Goal: Ask a question

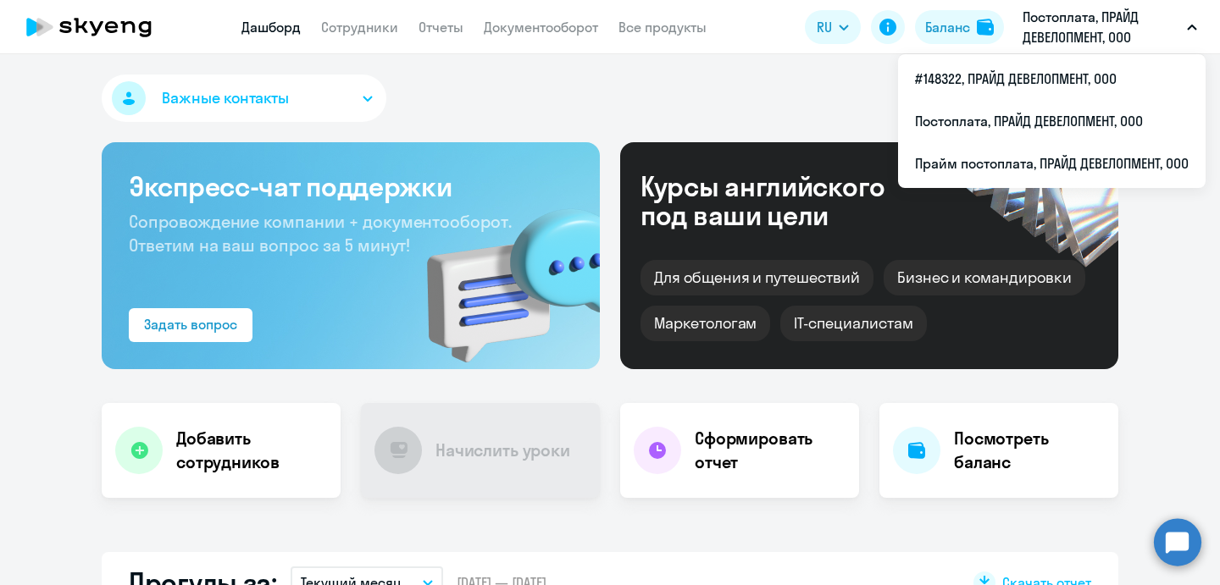
click at [1049, 36] on p "Постоплата, ПРАЙД ДЕВЕЛОПМЕНТ, ООО" at bounding box center [1102, 27] width 158 height 41
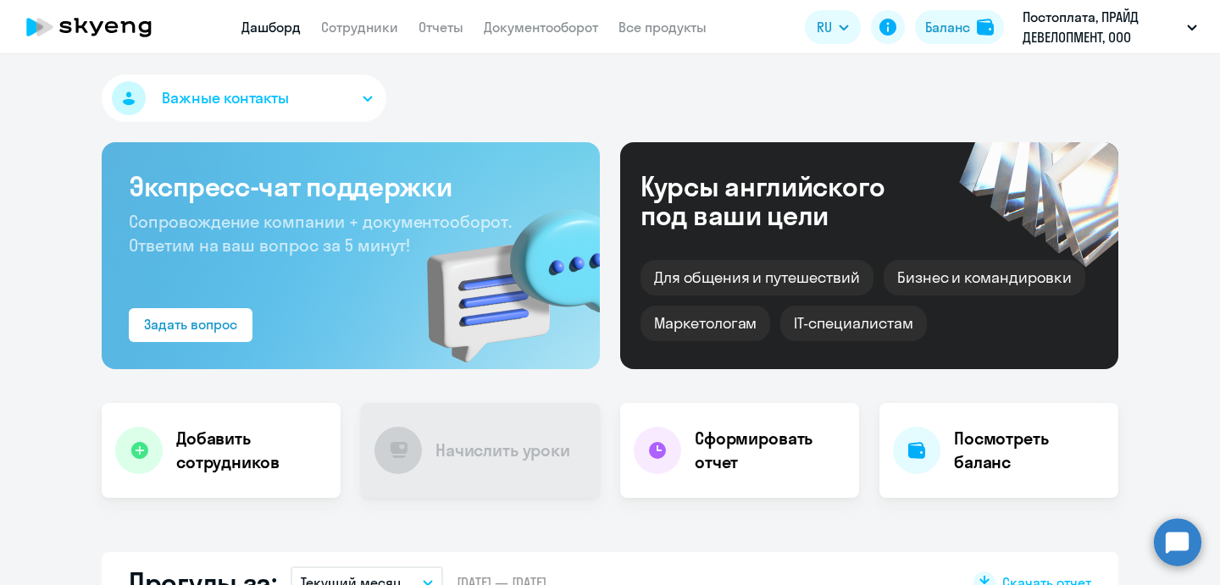
click at [1049, 37] on p "Постоплата, ПРАЙД ДЕВЕЛОПМЕНТ, ООО" at bounding box center [1102, 27] width 158 height 41
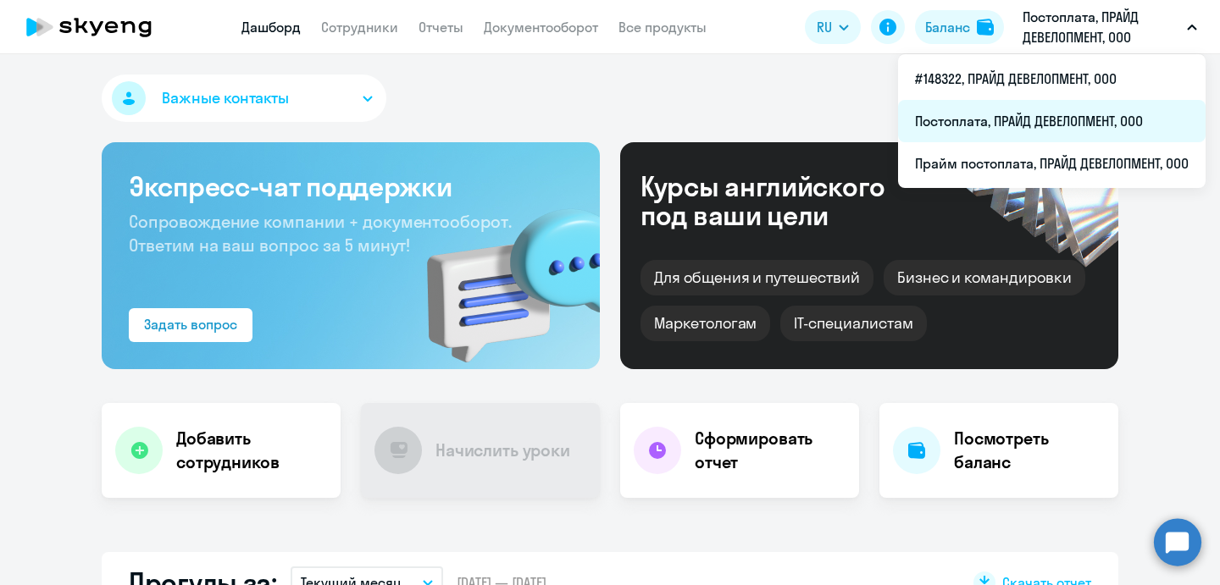
click at [1040, 130] on li "Постоплата, ПРАЙД ДЕВЕЛОПМЕНТ, ООО" at bounding box center [1052, 121] width 308 height 42
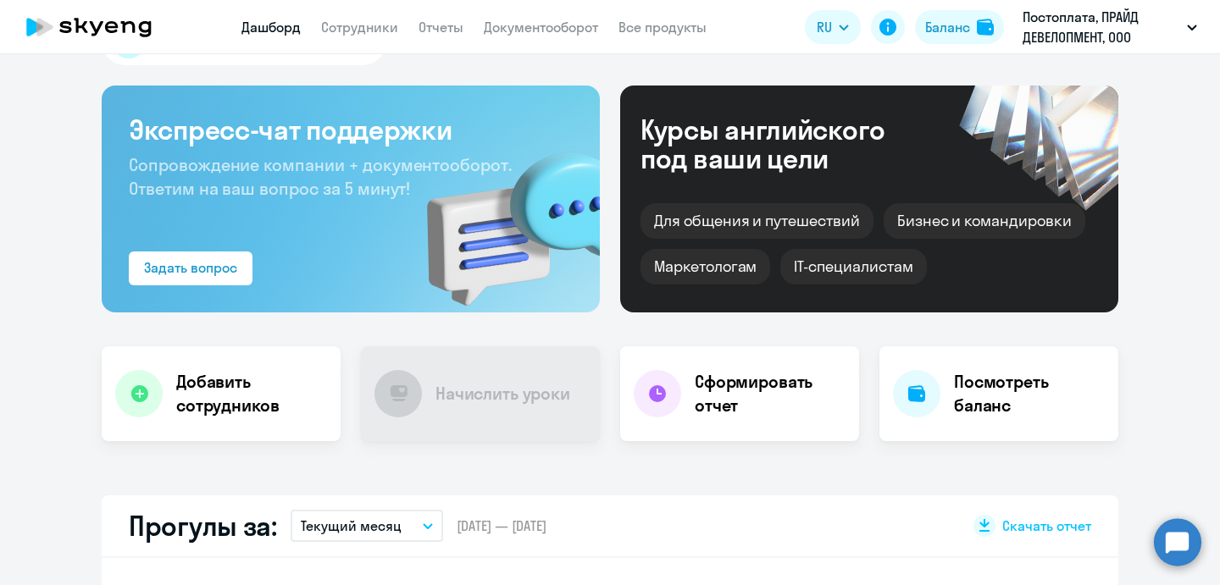
scroll to position [58, 0]
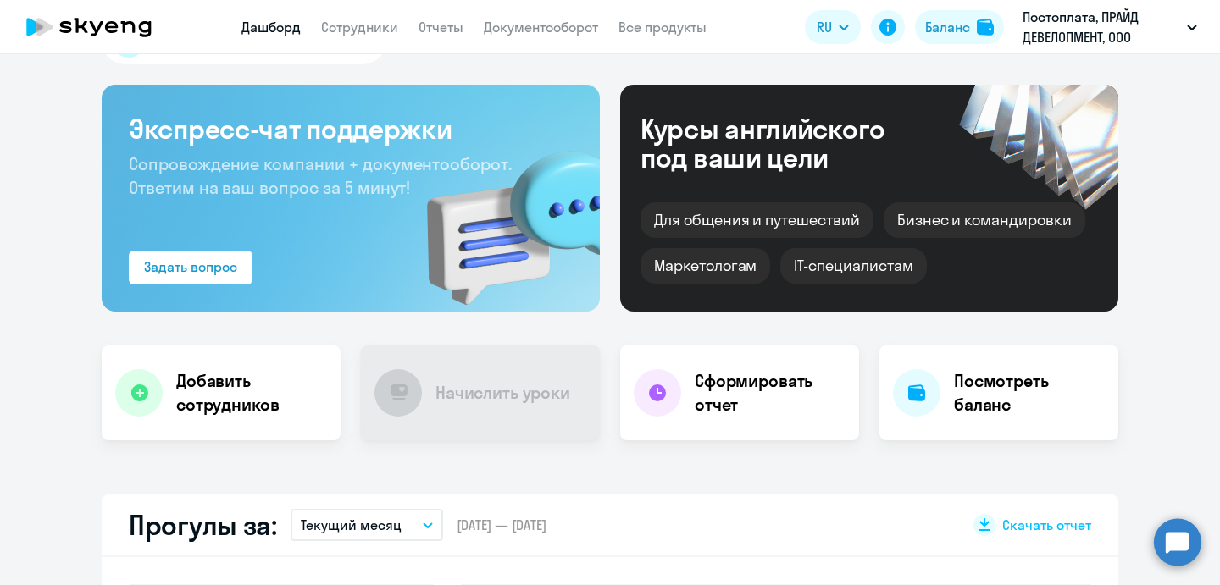
select select "30"
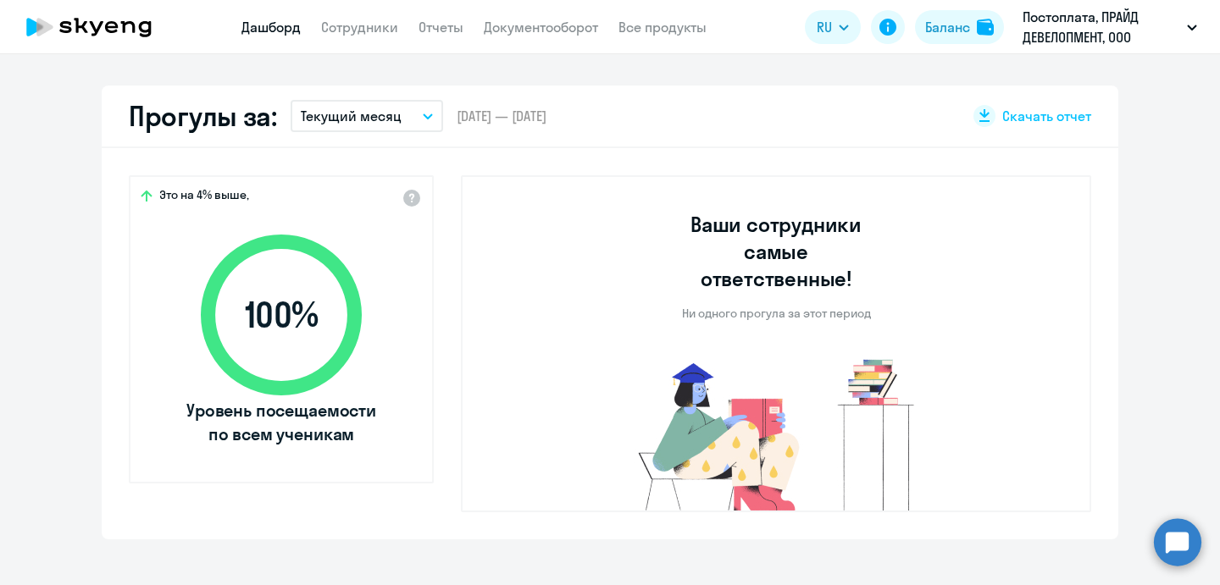
scroll to position [0, 0]
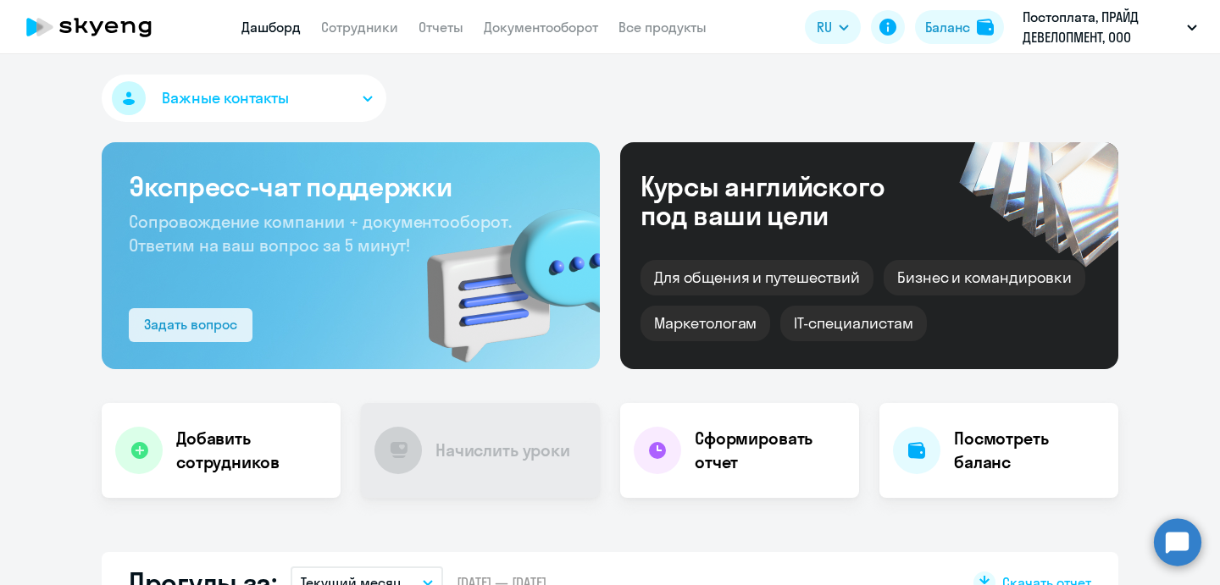
click at [195, 330] on div "Задать вопрос" at bounding box center [190, 324] width 93 height 20
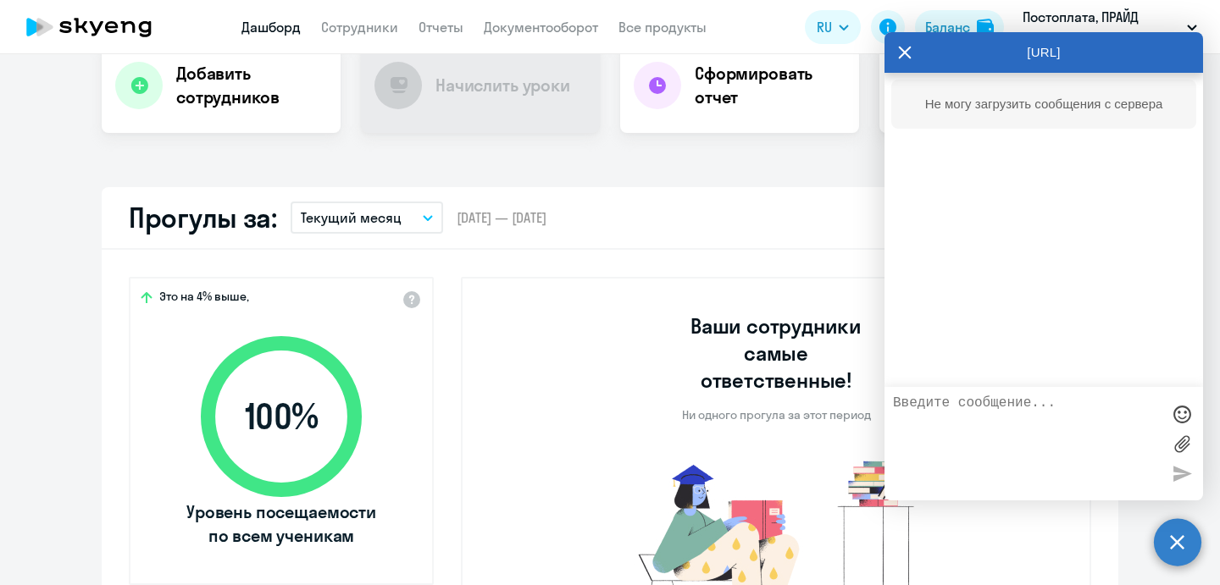
scroll to position [370, 0]
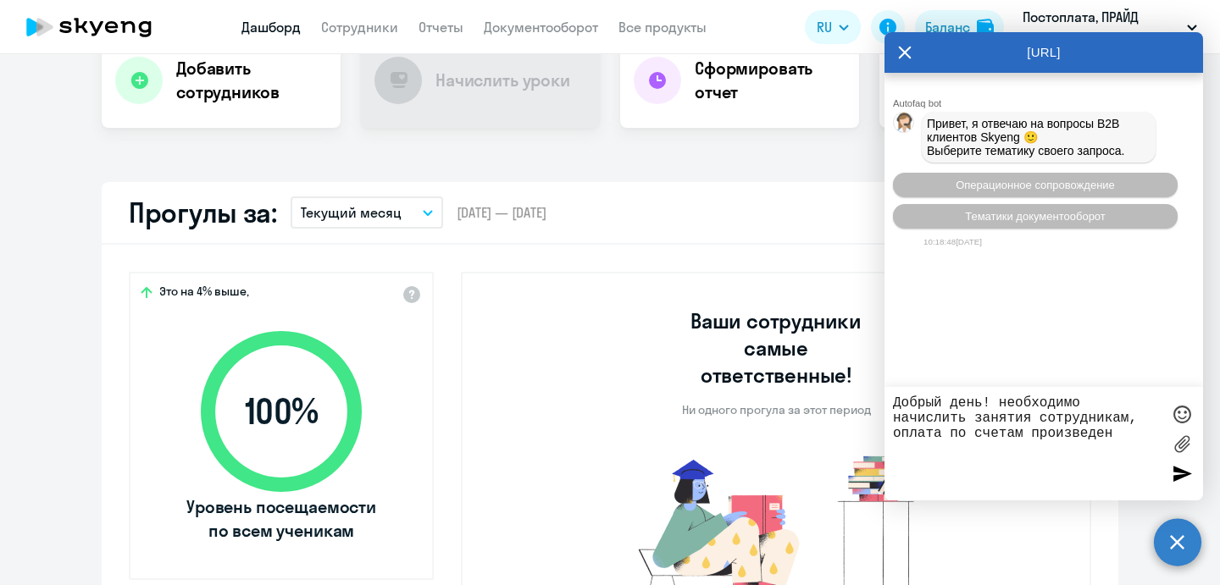
type textarea "Добрый день! необходимо начислить занятия сотрудникам, оплата по счетам произве…"
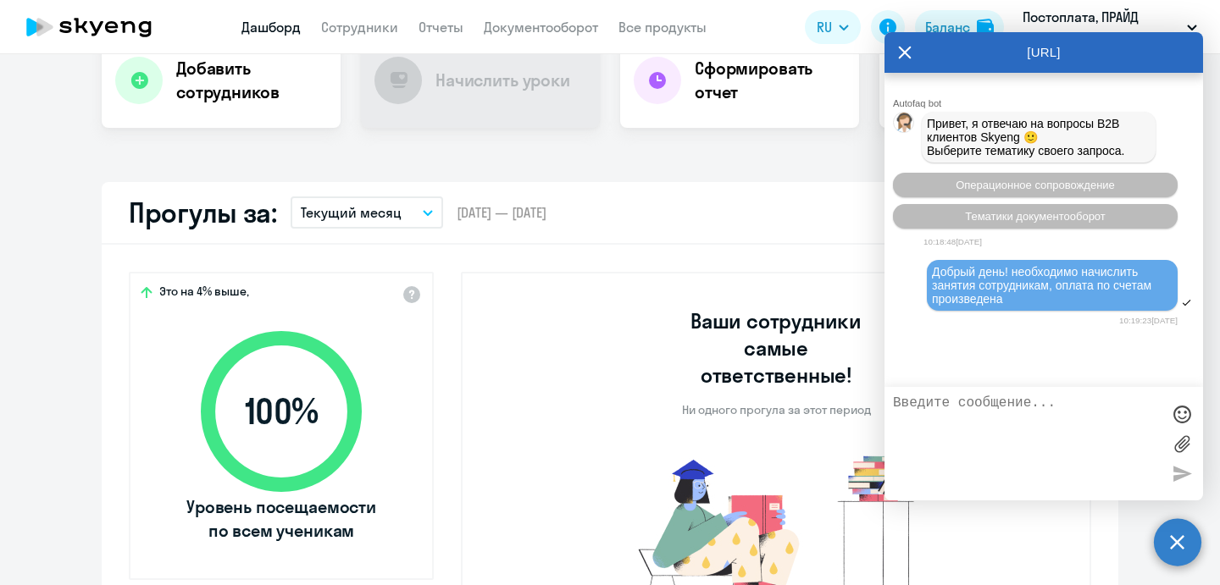
scroll to position [98, 0]
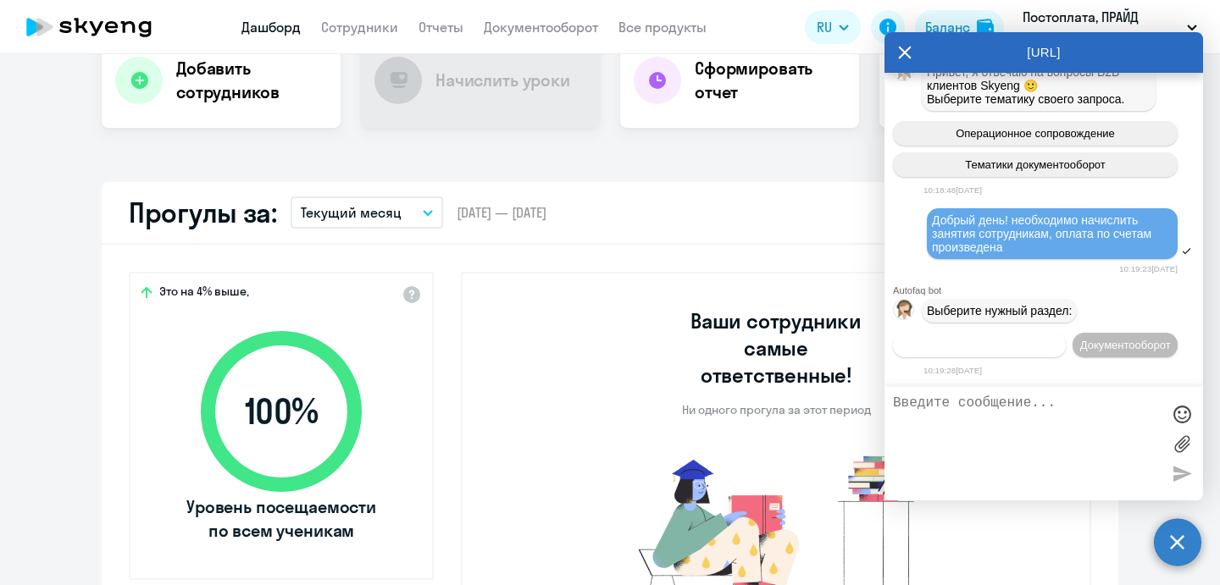
click at [1059, 339] on span "Операционное сопровождение" at bounding box center [979, 345] width 159 height 13
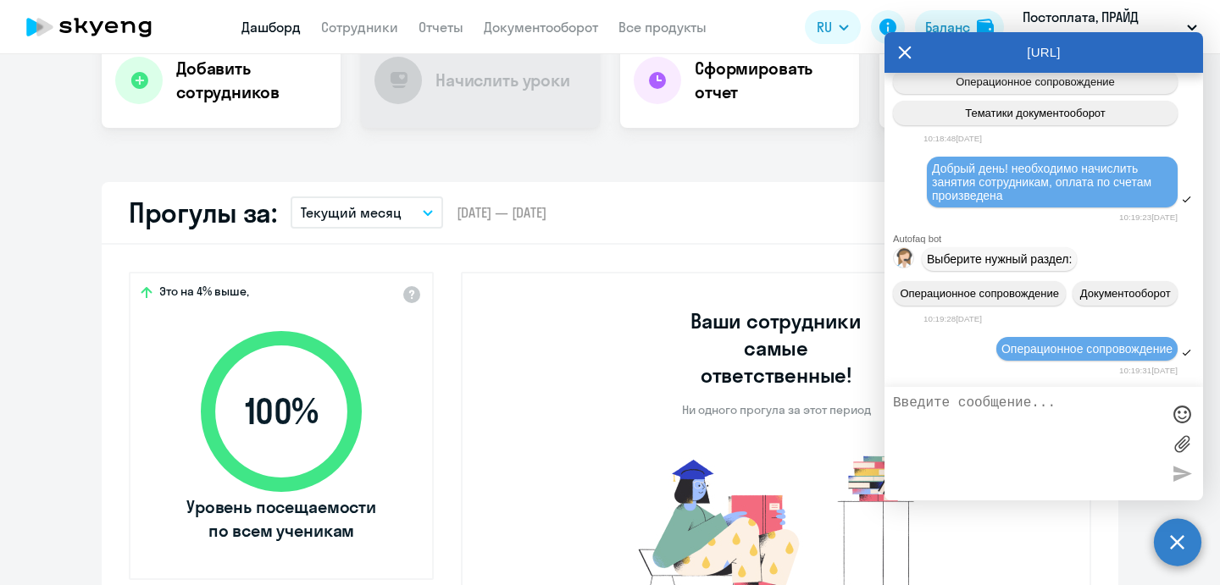
scroll to position [258, 0]
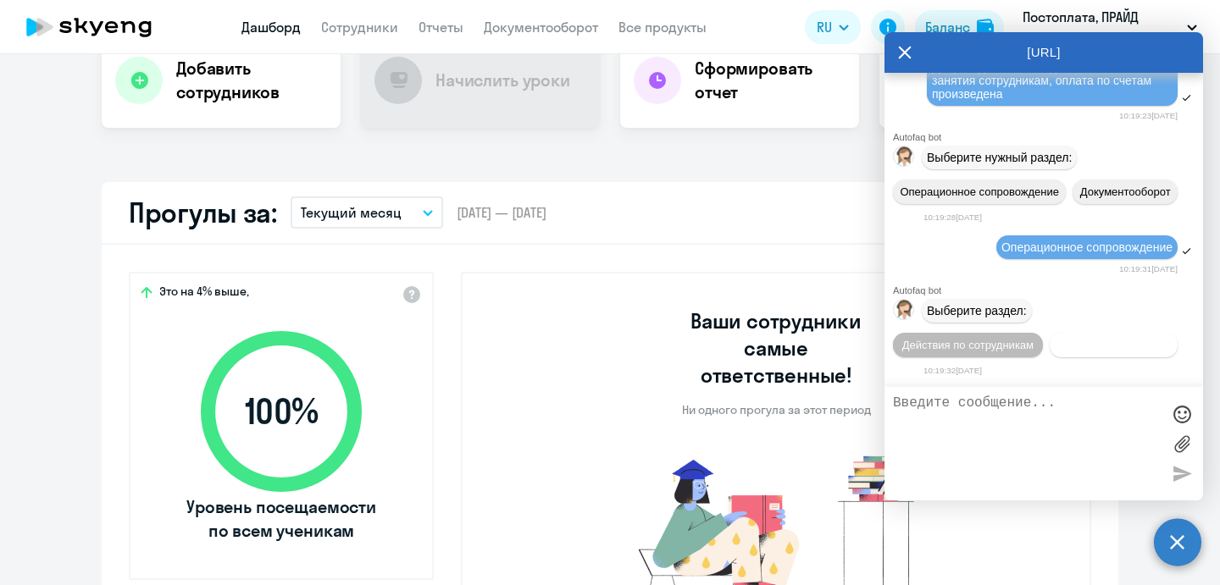
click at [1125, 339] on span "Действия с балансом" at bounding box center [1113, 345] width 110 height 13
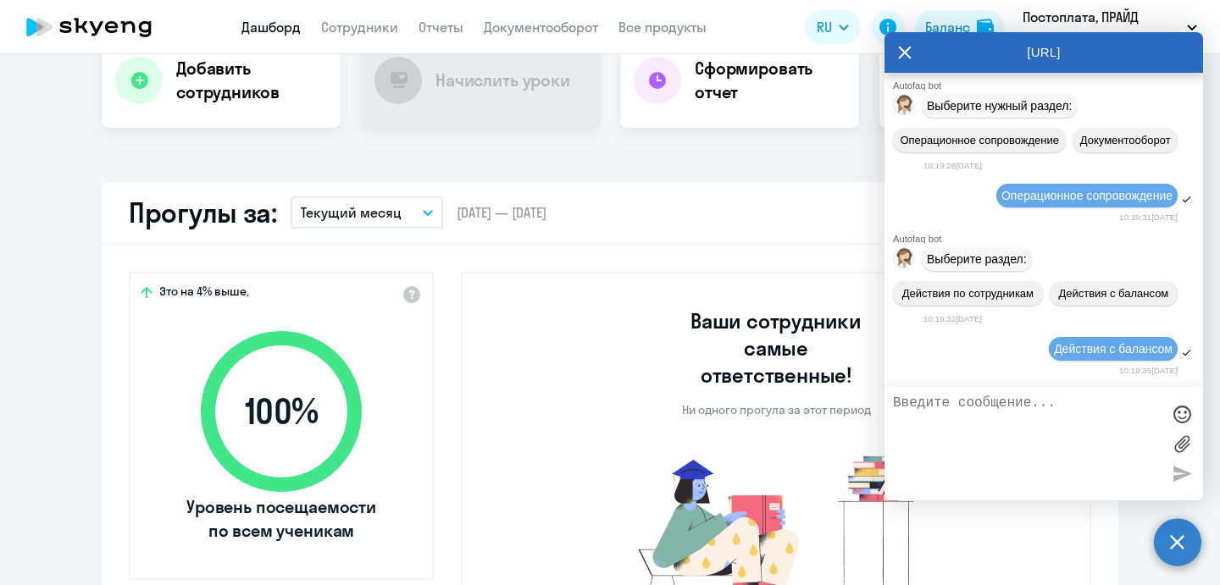
scroll to position [449, 0]
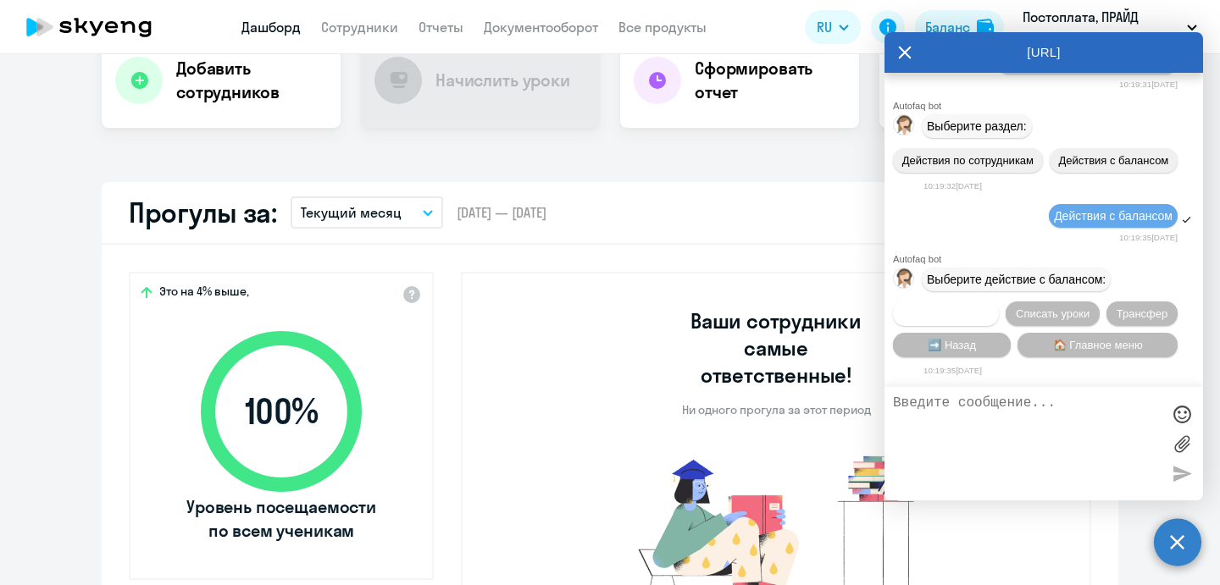
click at [953, 314] on span "Начислить уроки" at bounding box center [946, 314] width 86 height 13
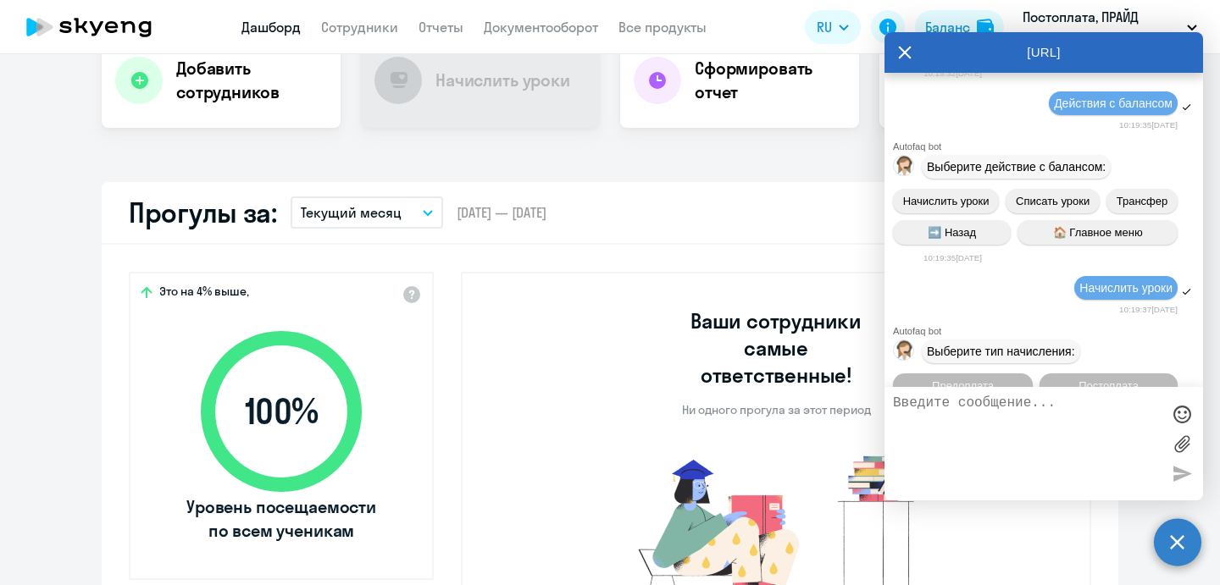
scroll to position [674, 0]
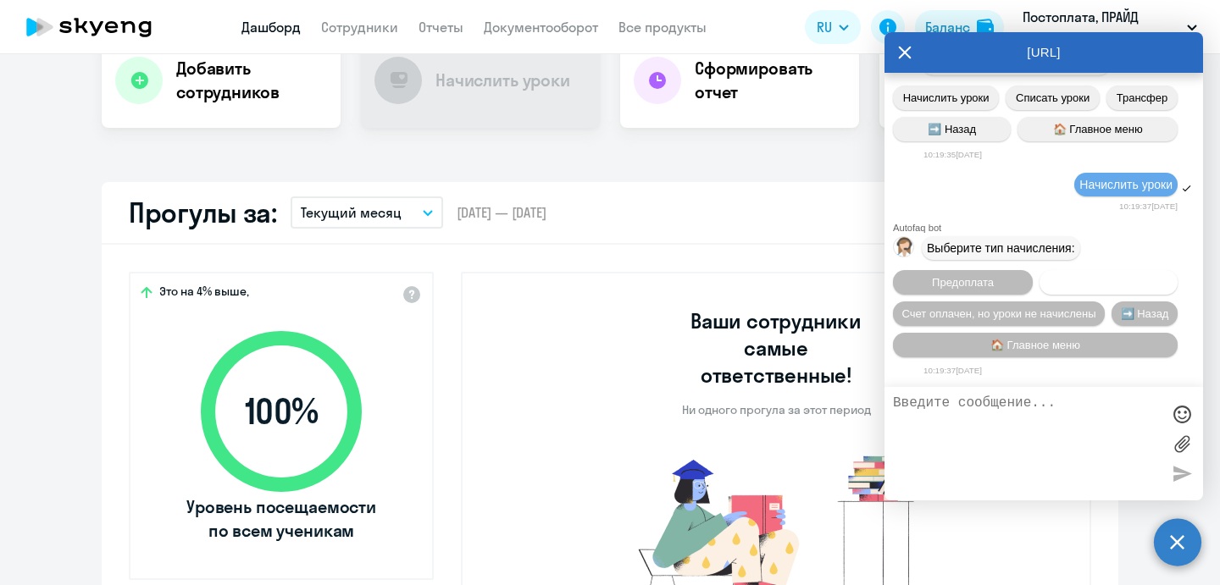
click at [1084, 276] on span "Постоплата" at bounding box center [1108, 282] width 60 height 13
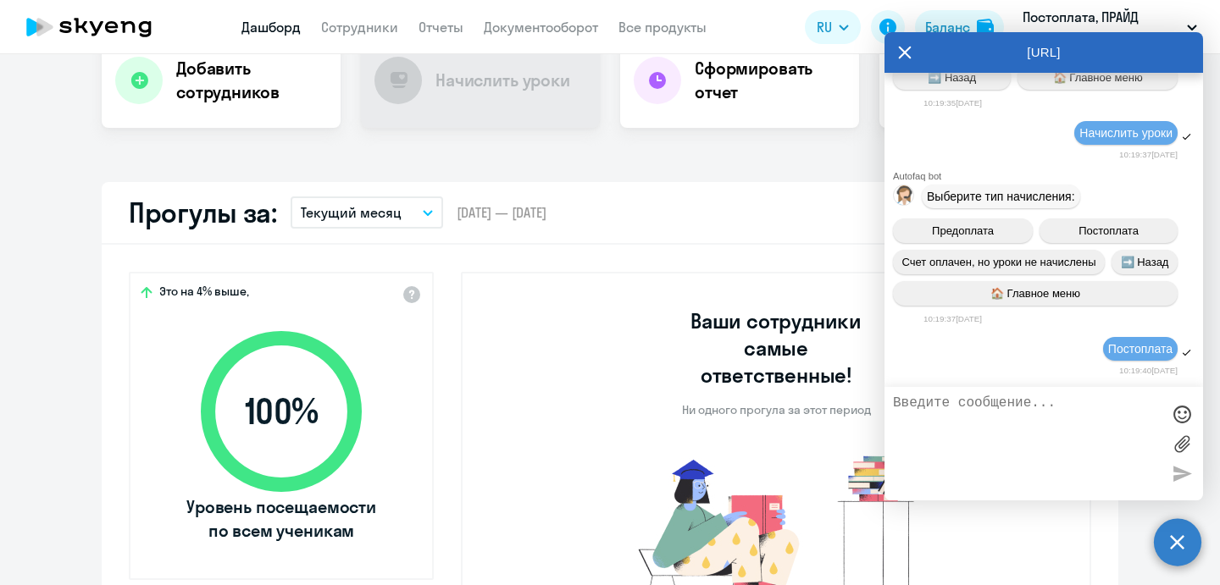
click at [685, 162] on div "Важные контакты Экспресс-чат поддержки Сопровождение компании + документооборот…" at bounding box center [610, 319] width 1220 height 531
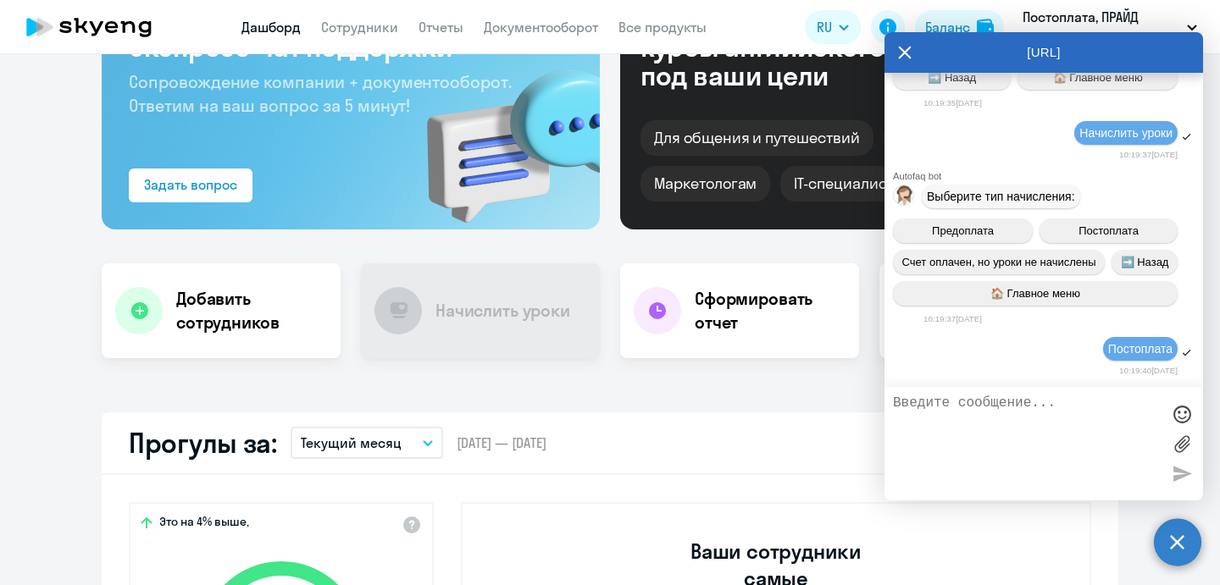
scroll to position [0, 0]
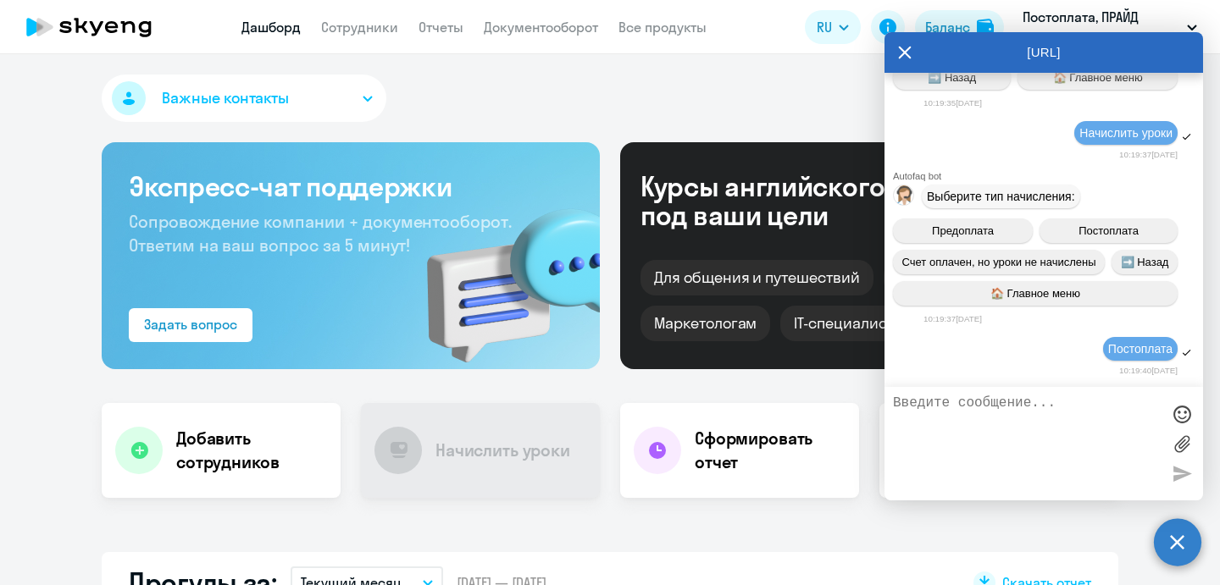
click at [649, 97] on div "Важные контакты" at bounding box center [610, 102] width 1017 height 54
drag, startPoint x: 357, startPoint y: 25, endPoint x: 378, endPoint y: 39, distance: 25.1
click at [357, 25] on link "Сотрудники" at bounding box center [359, 27] width 77 height 17
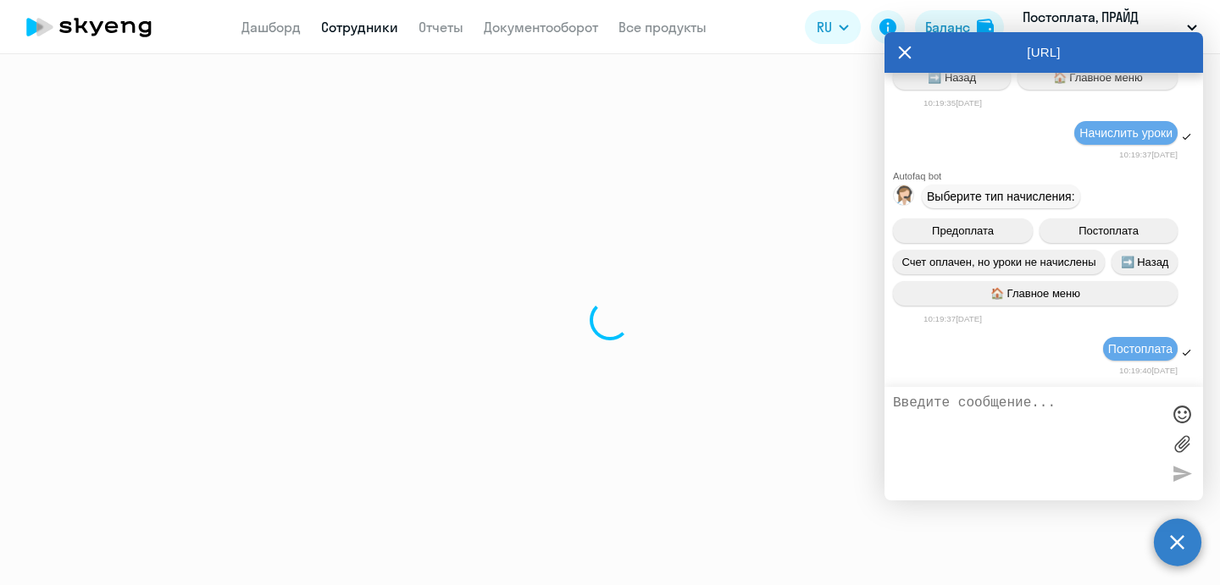
select select "30"
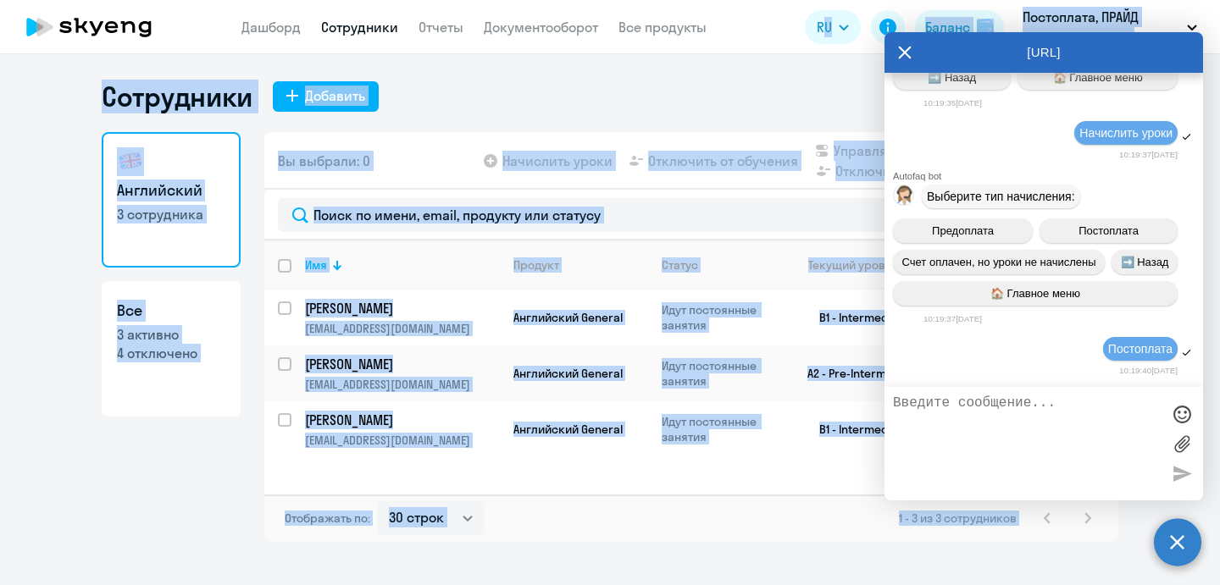
drag, startPoint x: 1094, startPoint y: 51, endPoint x: 802, endPoint y: 36, distance: 291.8
click at [792, 42] on body "Дашборд Сотрудники Отчеты Документооборот Все продукты Дашборд Сотрудники Отчет…" at bounding box center [610, 292] width 1220 height 585
click at [733, 87] on div "Сотрудники Добавить" at bounding box center [610, 97] width 1017 height 34
click at [975, 350] on div "Постоплата" at bounding box center [1043, 349] width 319 height 29
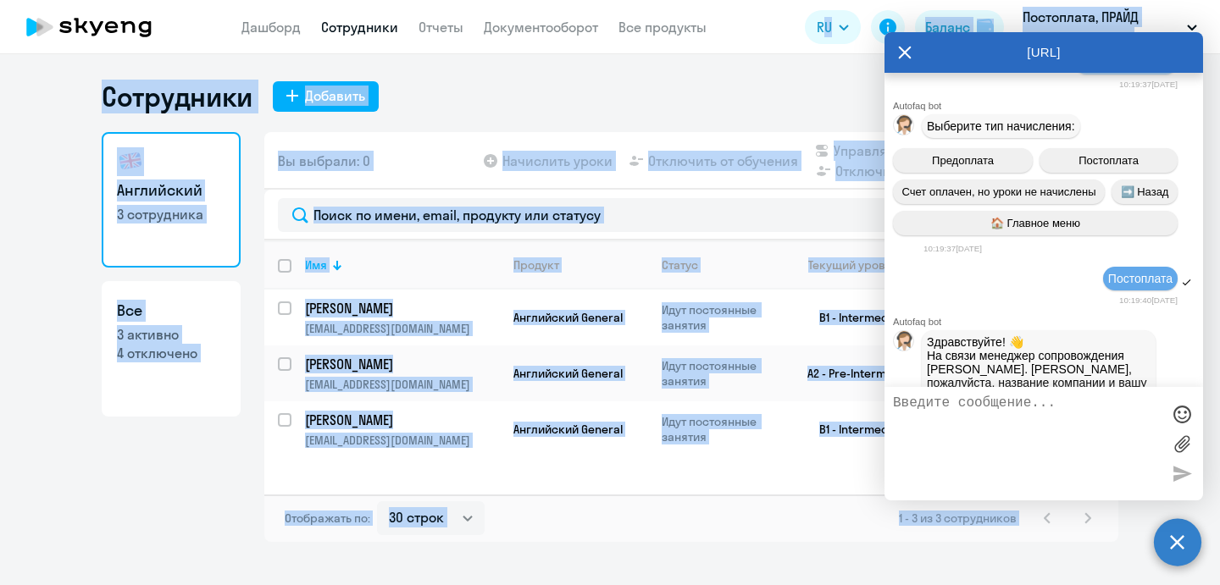
scroll to position [853, 0]
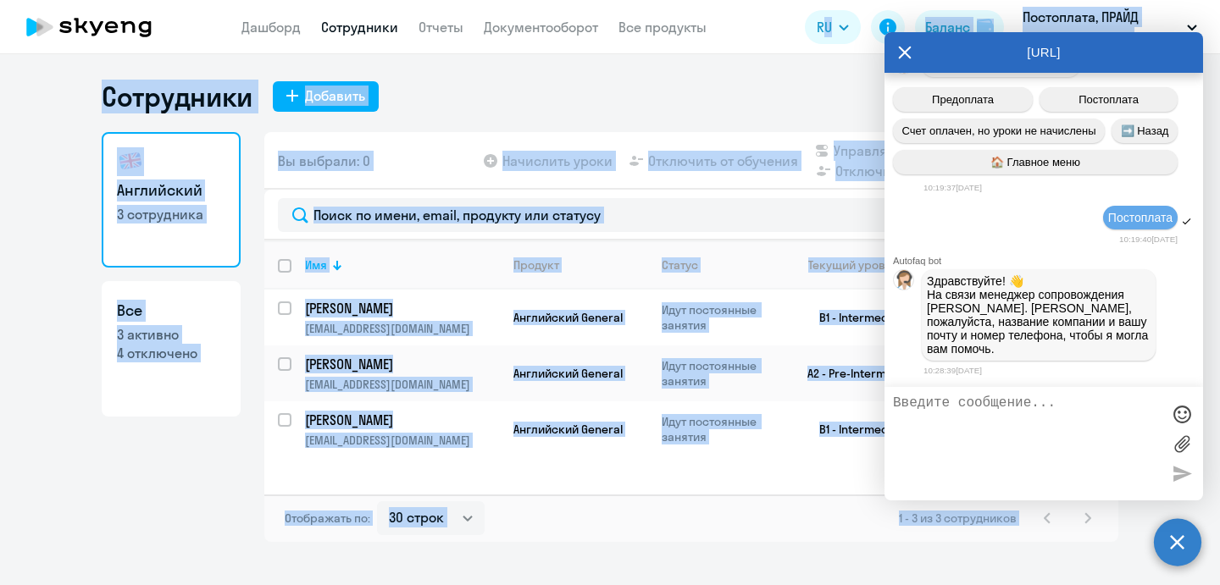
click at [934, 406] on textarea at bounding box center [1027, 444] width 268 height 97
type textarea "ООО "Прайд Девелопмент", [EMAIL_ADDRESS][DOMAIN_NAME], 89171053525"
click at [945, 405] on textarea at bounding box center [1027, 444] width 268 height 97
click at [946, 404] on textarea at bounding box center [1027, 444] width 268 height 97
type textarea "ООО "Прайд Девелопмент", [EMAIL_ADDRESS][DOMAIN_NAME], 89171053525"
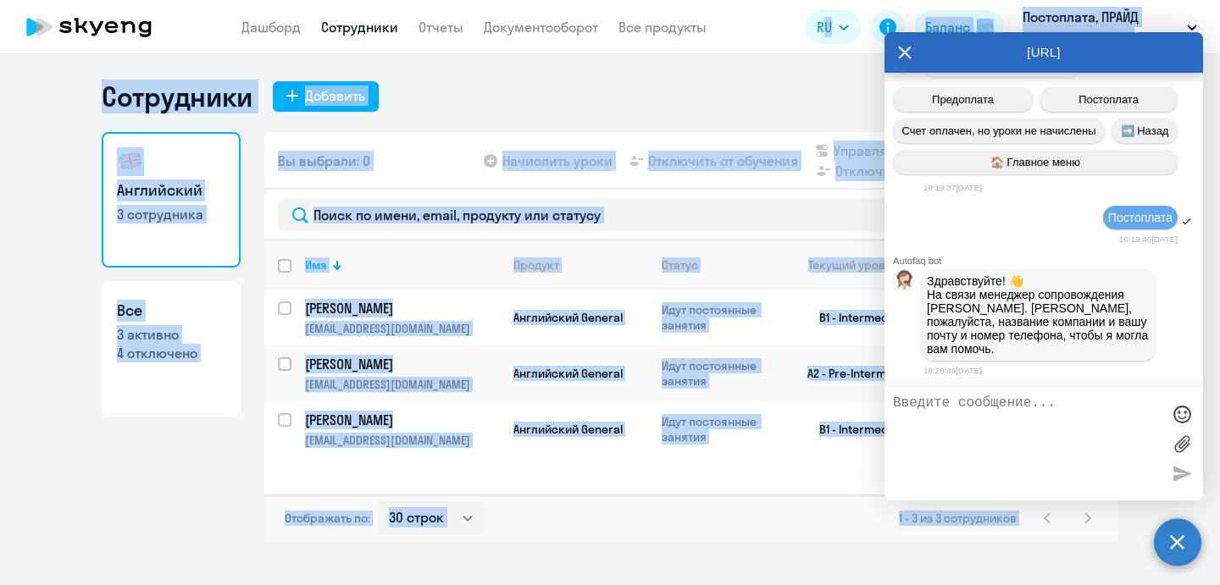
click at [1181, 474] on div at bounding box center [1181, 444] width 25 height 97
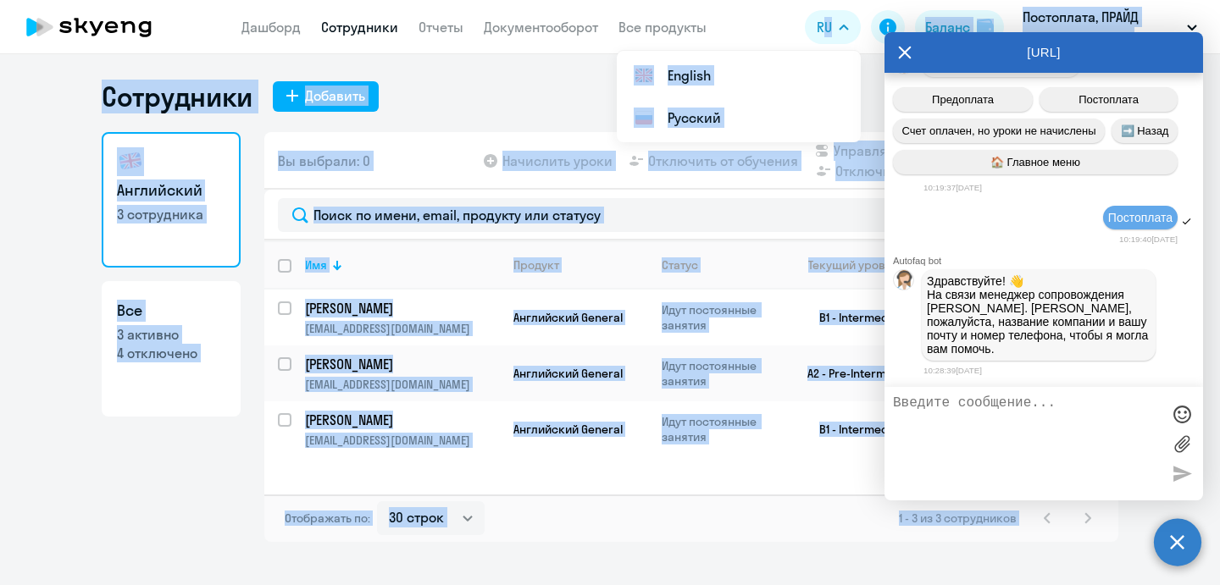
click at [902, 53] on icon at bounding box center [905, 53] width 13 height 13
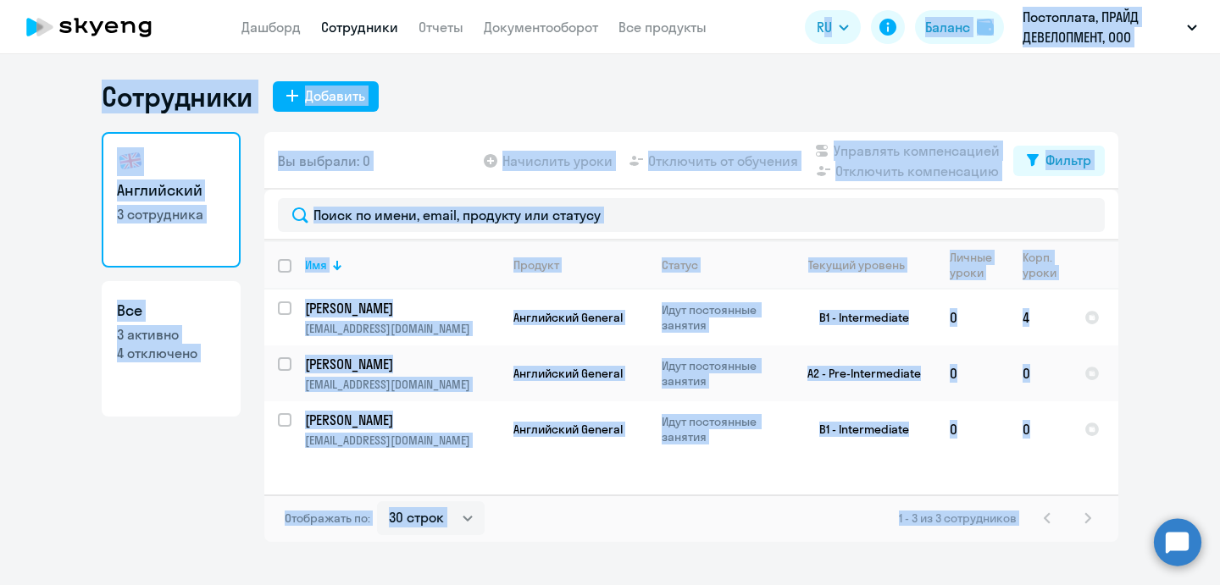
click at [1087, 23] on p "Постоплата, ПРАЙД ДЕВЕЛОПМЕНТ, ООО" at bounding box center [1102, 27] width 158 height 41
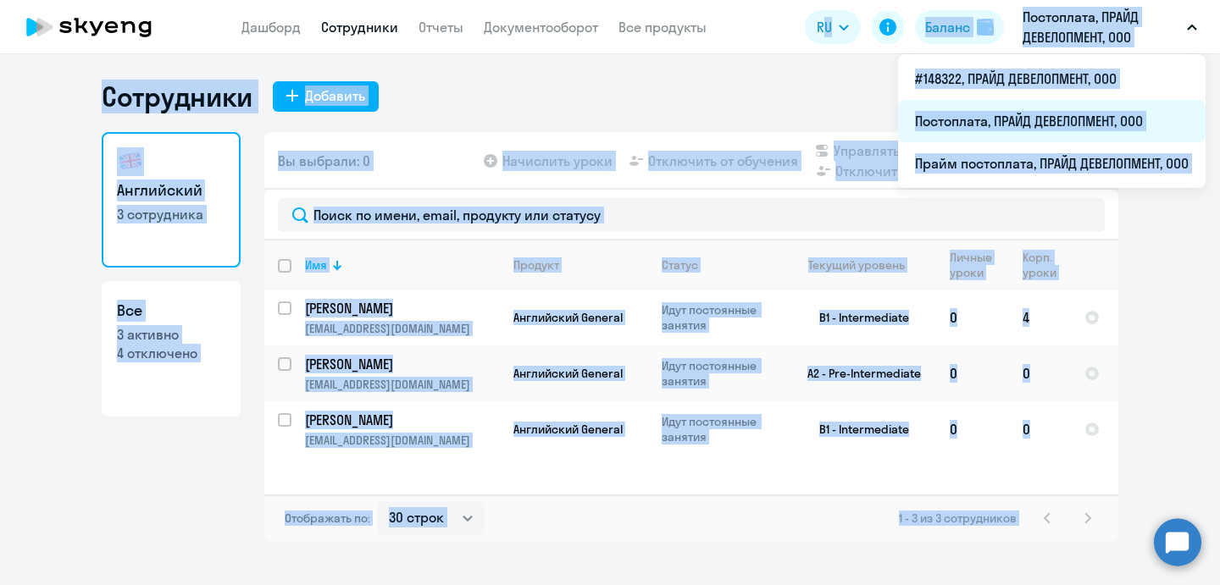
click at [1051, 113] on li "Постоплата, ПРАЙД ДЕВЕЛОПМЕНТ, ООО" at bounding box center [1052, 121] width 308 height 42
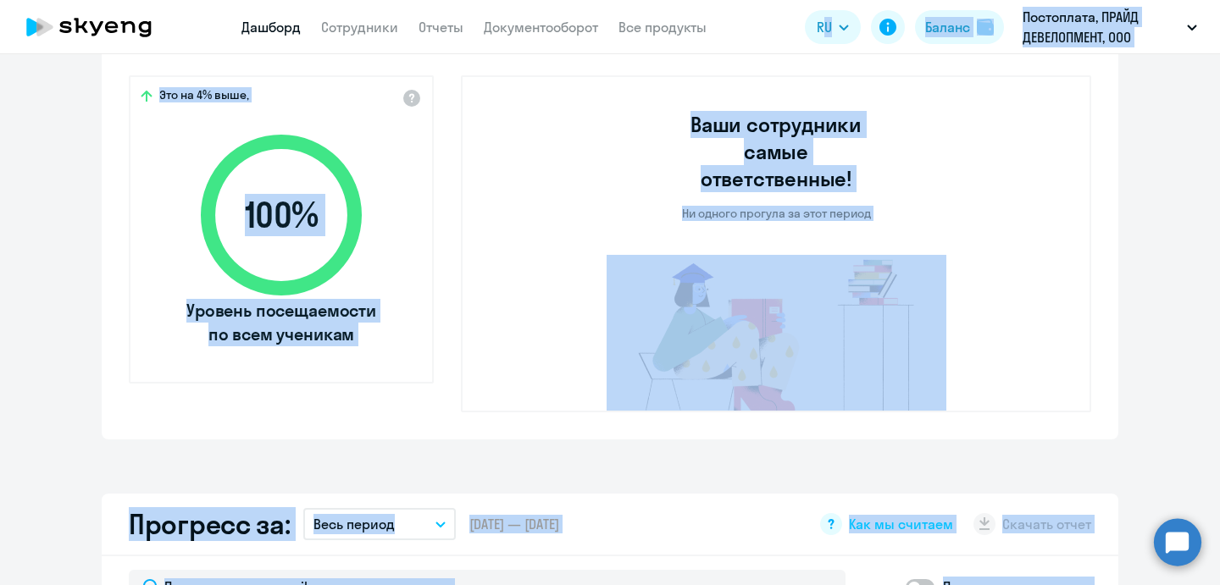
select select "30"
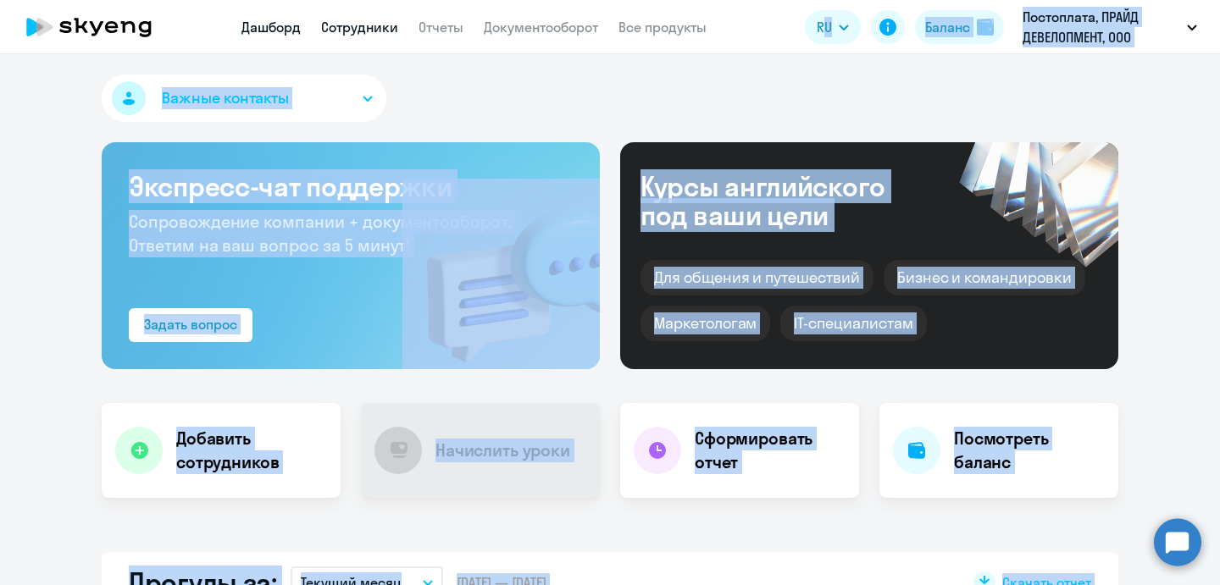
click at [352, 32] on link "Сотрудники" at bounding box center [359, 27] width 77 height 17
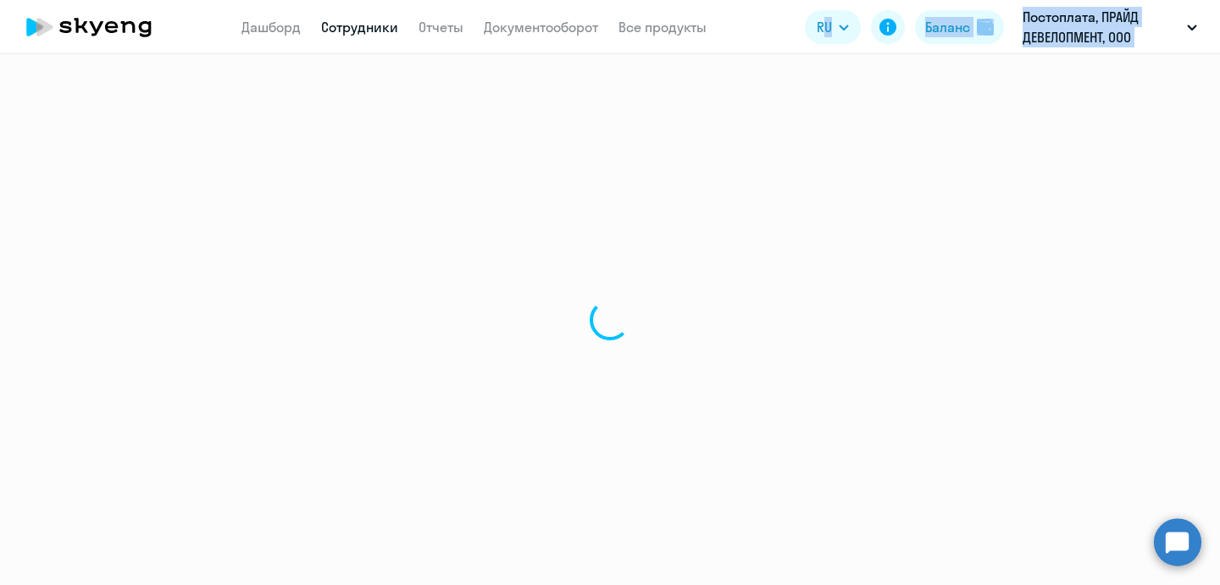
select select "30"
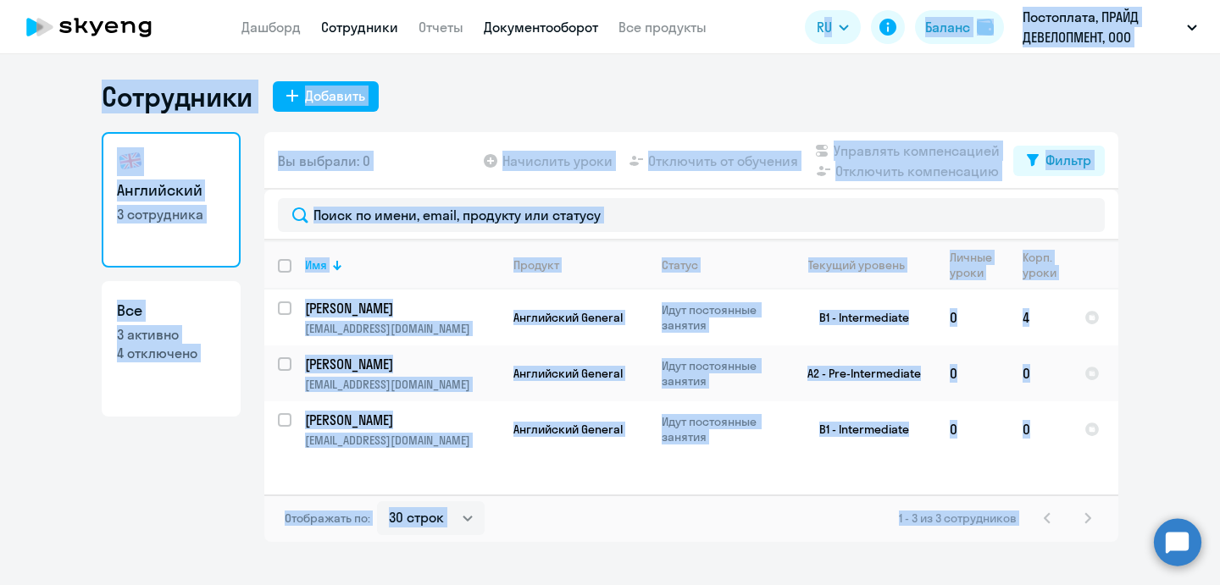
click at [568, 31] on link "Документооборот" at bounding box center [541, 27] width 114 height 17
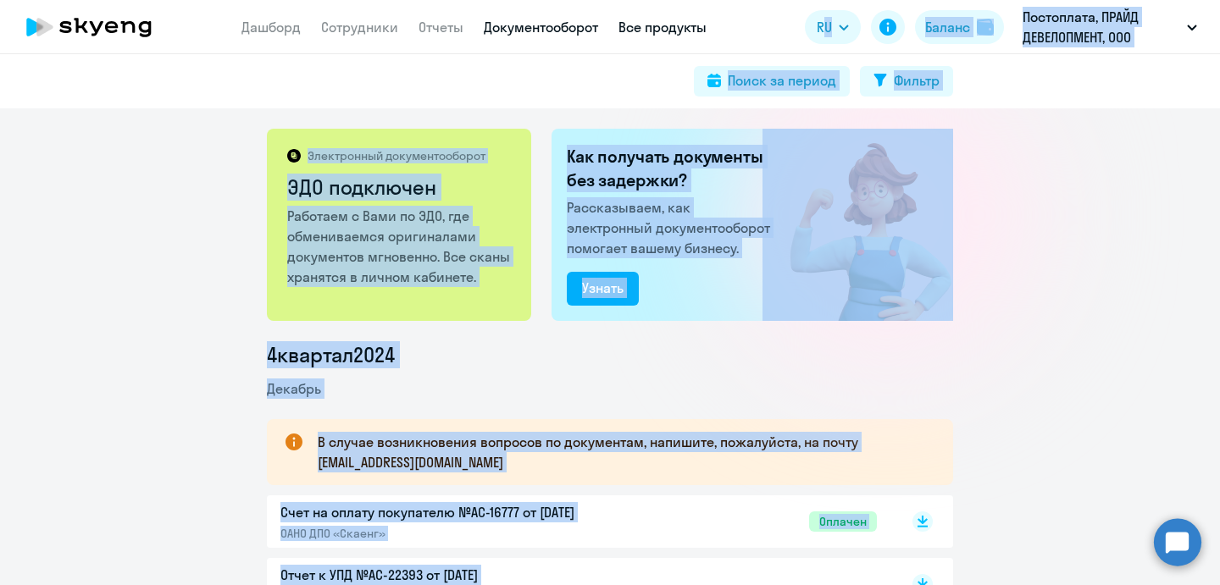
click at [672, 31] on link "Все продукты" at bounding box center [662, 27] width 88 height 17
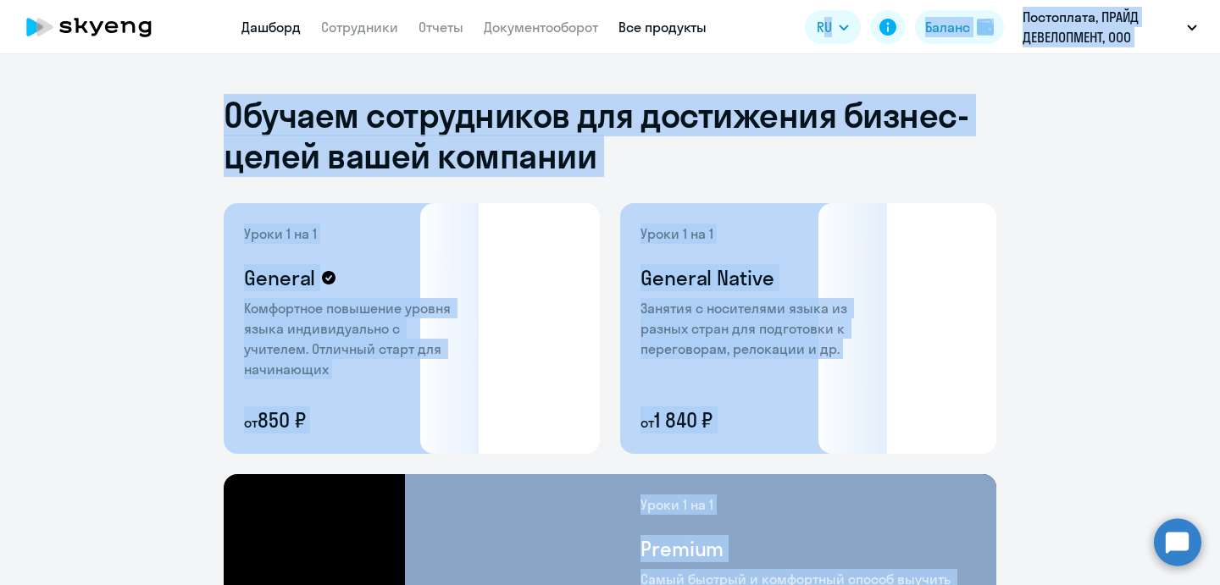
click at [256, 28] on link "Дашборд" at bounding box center [270, 27] width 59 height 17
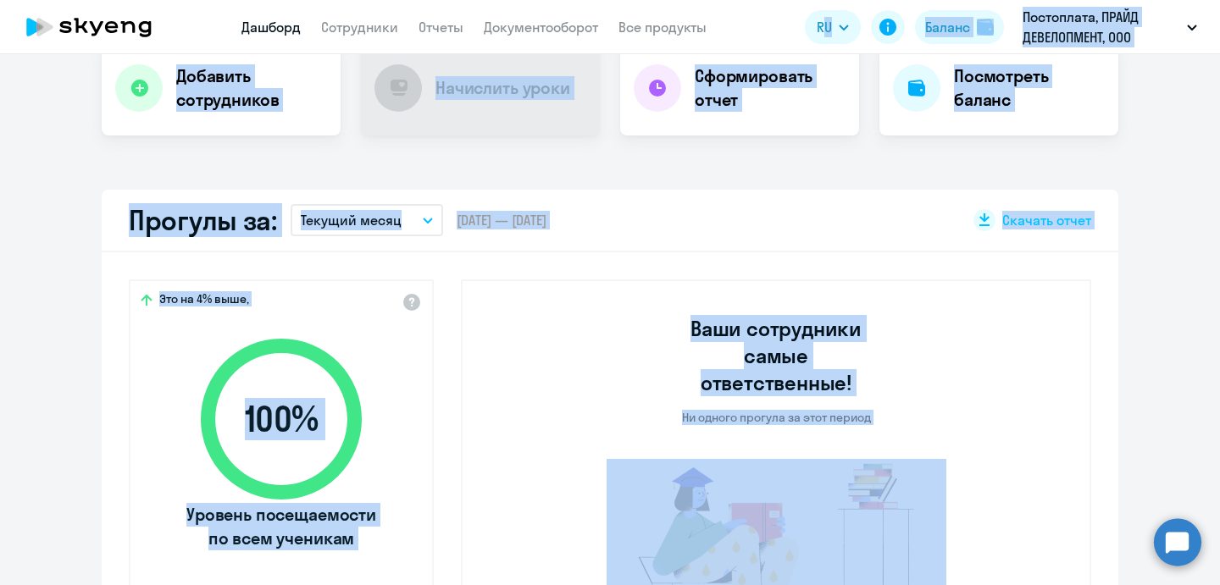
select select "30"
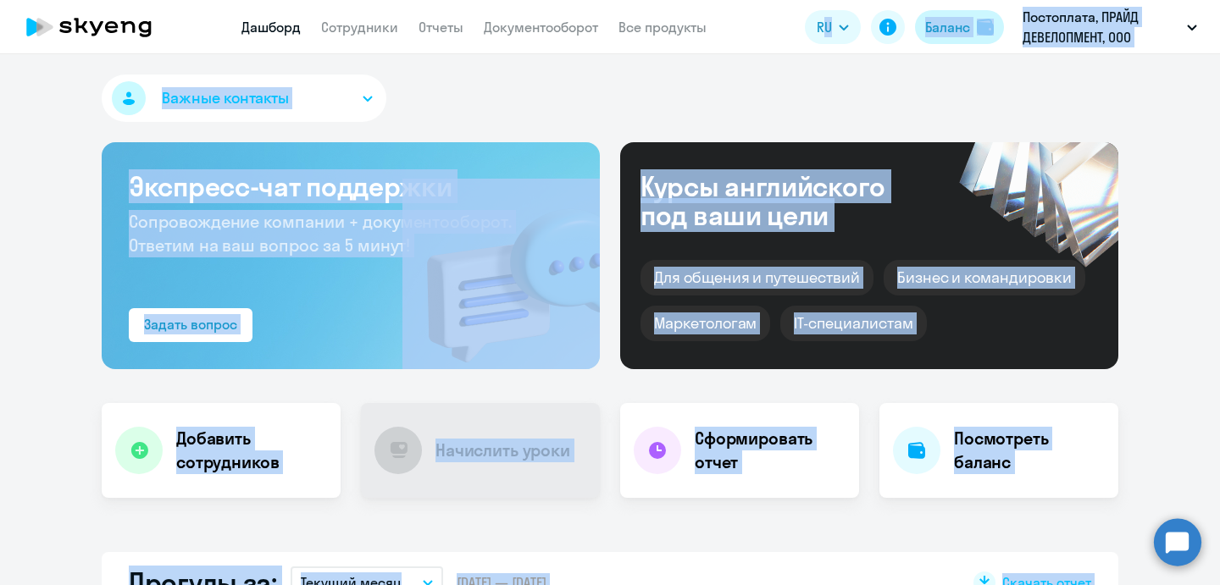
click at [974, 30] on button "Баланс" at bounding box center [959, 27] width 89 height 34
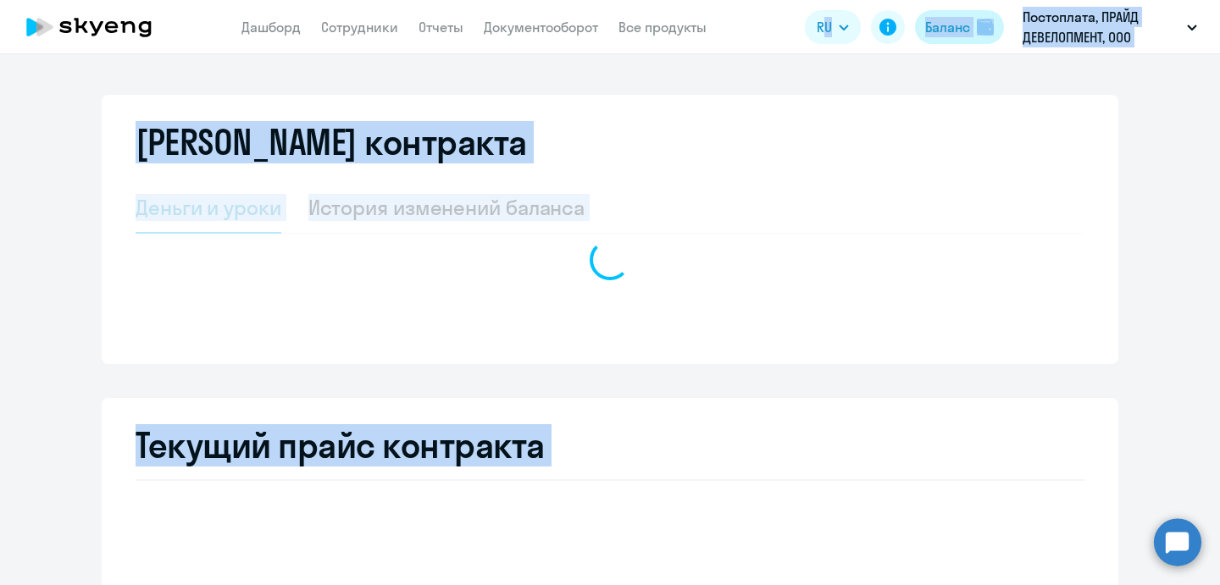
select select "english_adult_not_native_speaker"
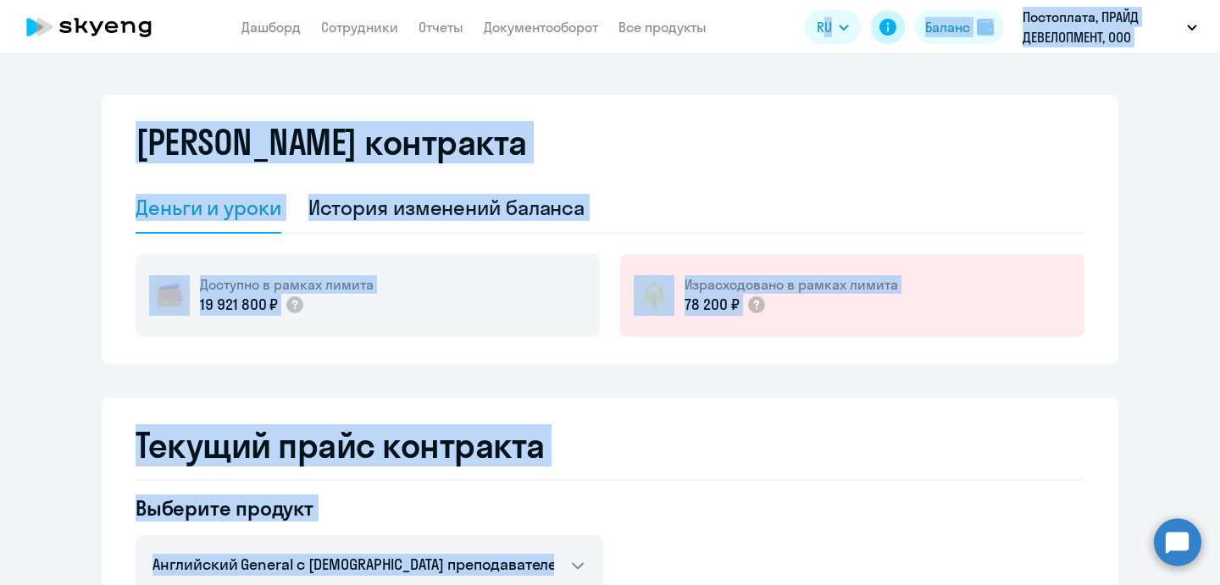
click at [891, 28] on icon at bounding box center [887, 27] width 17 height 17
